Goal: Entertainment & Leisure: Browse casually

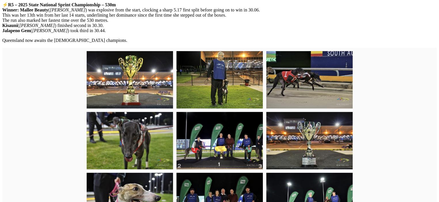
scroll to position [288, 0]
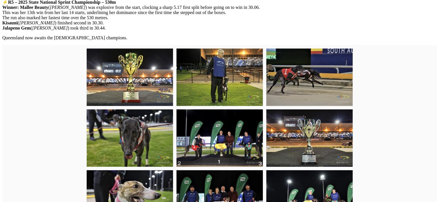
click at [132, 86] on img at bounding box center [130, 78] width 86 height 58
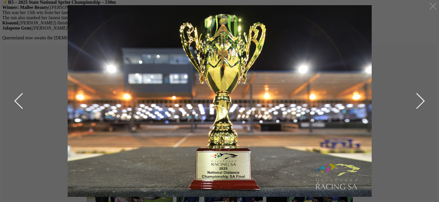
click at [419, 101] on button "next" at bounding box center [415, 101] width 17 height 29
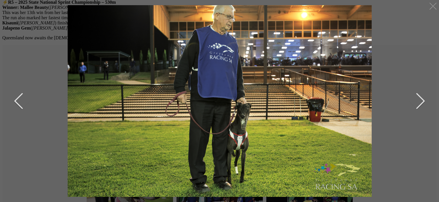
click at [419, 101] on button "next" at bounding box center [415, 101] width 17 height 29
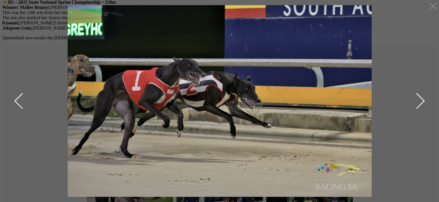
click at [419, 101] on button "next" at bounding box center [415, 101] width 17 height 29
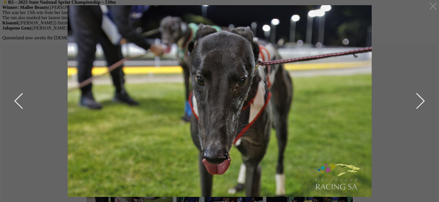
click at [419, 101] on button "next" at bounding box center [415, 101] width 17 height 29
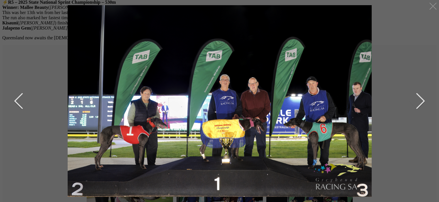
click at [419, 101] on button "next" at bounding box center [415, 101] width 17 height 29
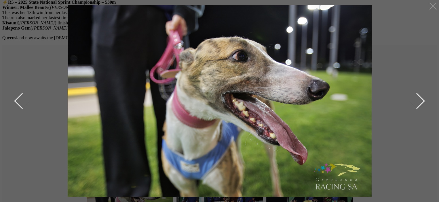
click at [419, 101] on button "next" at bounding box center [415, 101] width 17 height 29
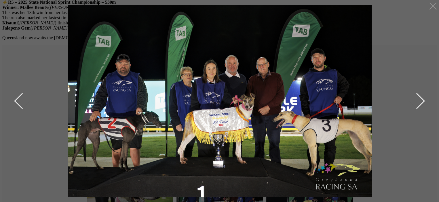
click at [420, 101] on button "next" at bounding box center [415, 101] width 17 height 29
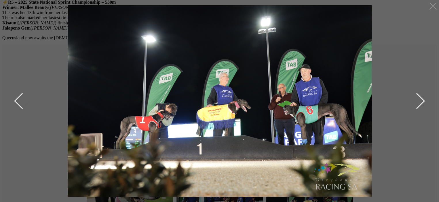
click at [420, 101] on button "next" at bounding box center [415, 101] width 17 height 29
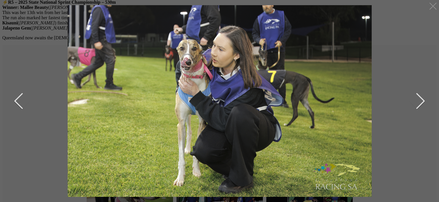
click at [420, 101] on button "next" at bounding box center [415, 101] width 17 height 29
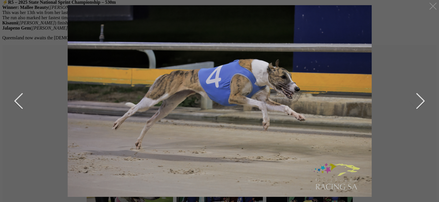
click at [420, 101] on button "next" at bounding box center [415, 101] width 17 height 29
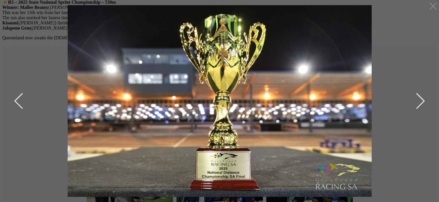
click at [420, 101] on button "next" at bounding box center [415, 101] width 17 height 29
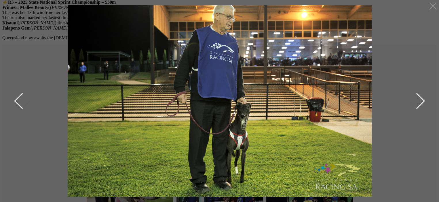
click at [420, 101] on button "next" at bounding box center [415, 101] width 17 height 29
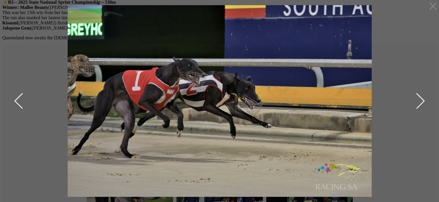
click at [424, 100] on div at bounding box center [219, 101] width 417 height 192
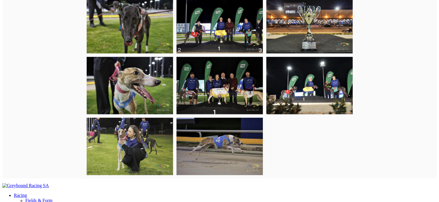
scroll to position [403, 0]
